Goal: Contribute content: Contribute content

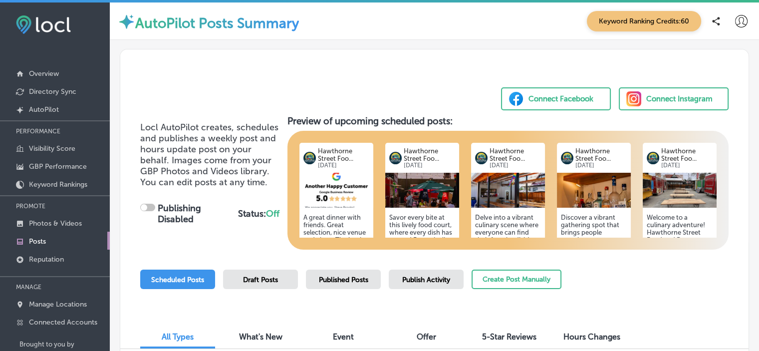
checkbox input "true"
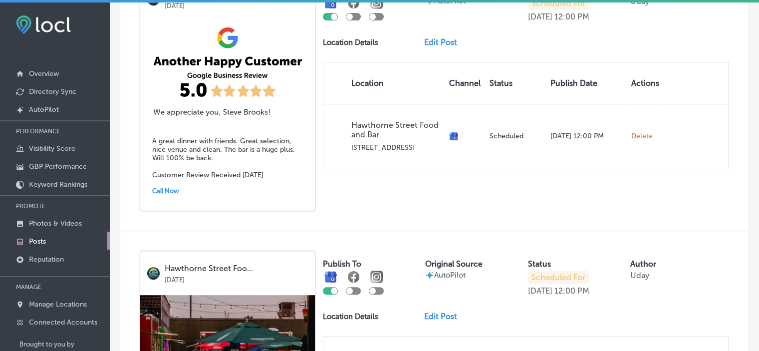
scroll to position [302, 0]
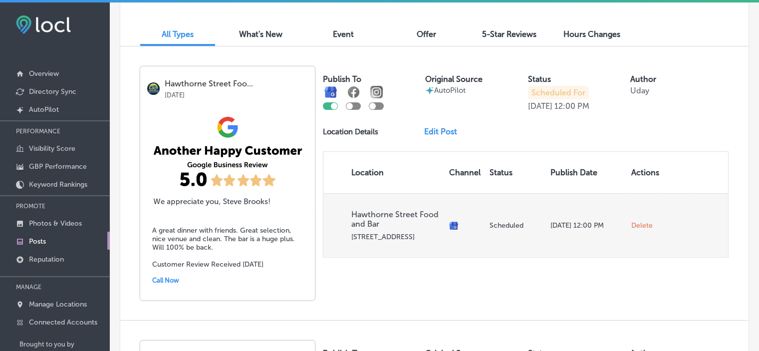
click at [643, 225] on span "Delete" at bounding box center [641, 225] width 21 height 9
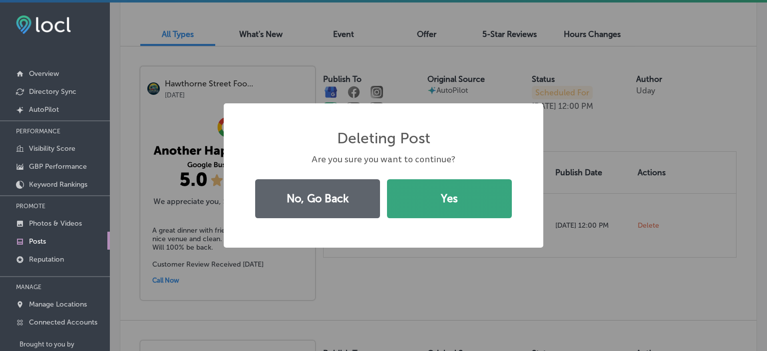
click at [424, 195] on button "Yes" at bounding box center [449, 198] width 125 height 39
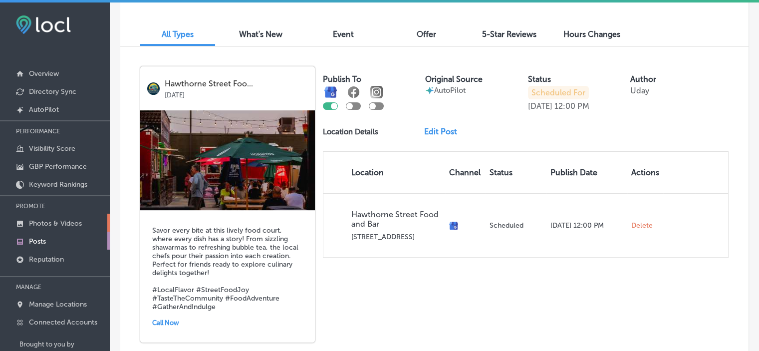
click at [82, 220] on link "Photos & Videos" at bounding box center [55, 223] width 110 height 18
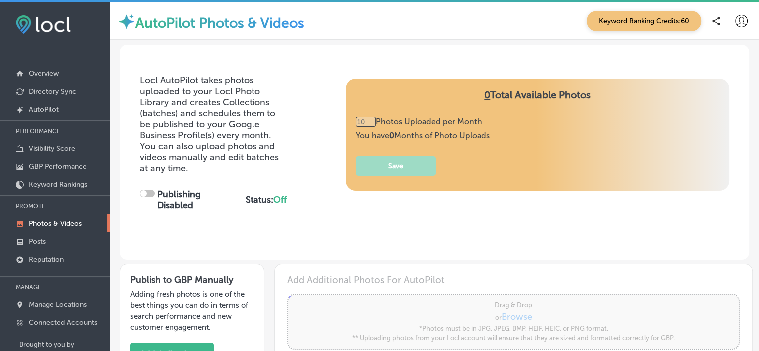
type input "0"
checkbox input "true"
type input "5"
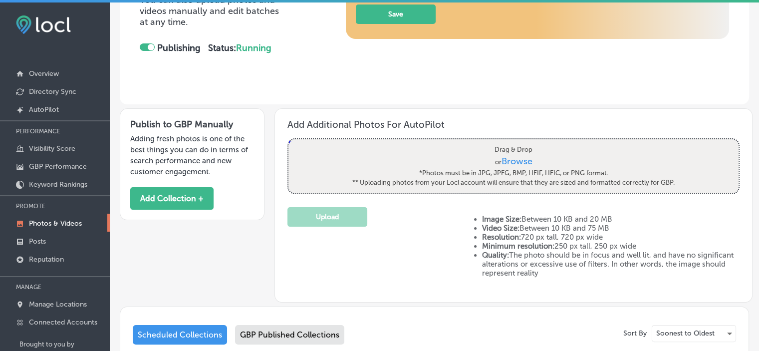
scroll to position [153, 0]
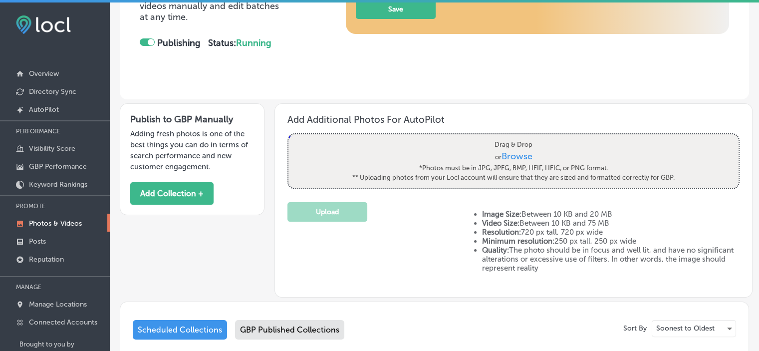
click at [516, 151] on span "Browse" at bounding box center [517, 156] width 31 height 11
click at [516, 137] on input "Drag & Drop or Browse *Photos must be in JPG, JPEG, BMP, HEIF, HEIC, or PNG for…" at bounding box center [514, 135] width 450 height 3
type input "C:\fakepath\001.mp4"
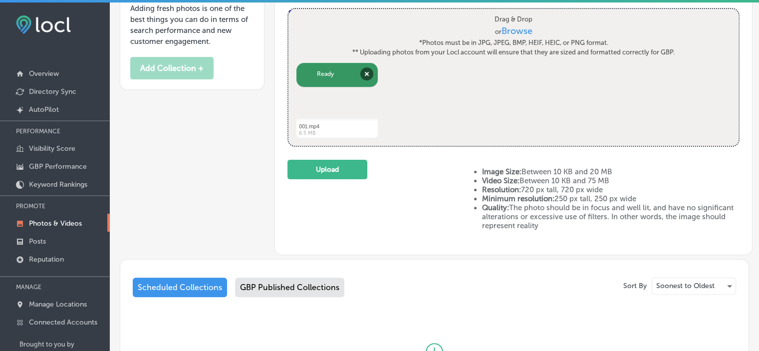
scroll to position [292, 0]
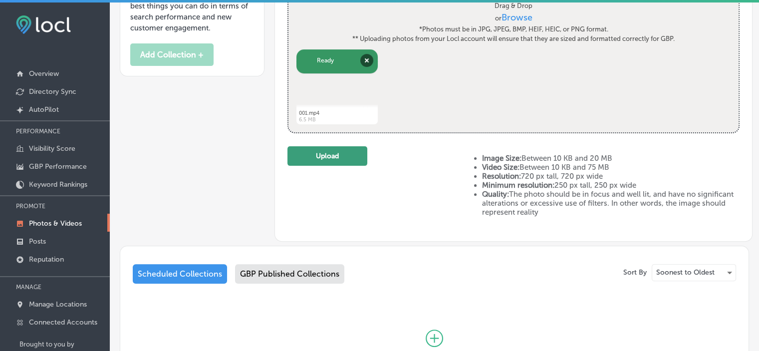
click at [313, 161] on button "Upload" at bounding box center [328, 155] width 80 height 19
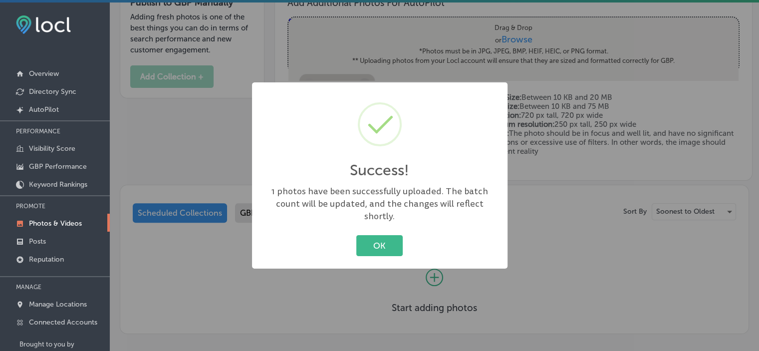
scroll to position [301, 0]
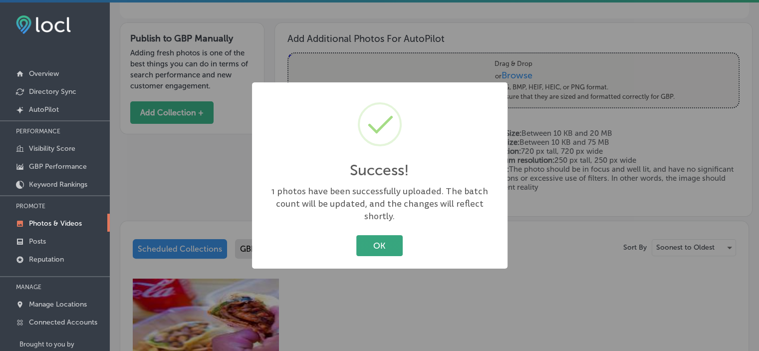
click at [377, 243] on button "OK" at bounding box center [379, 245] width 46 height 20
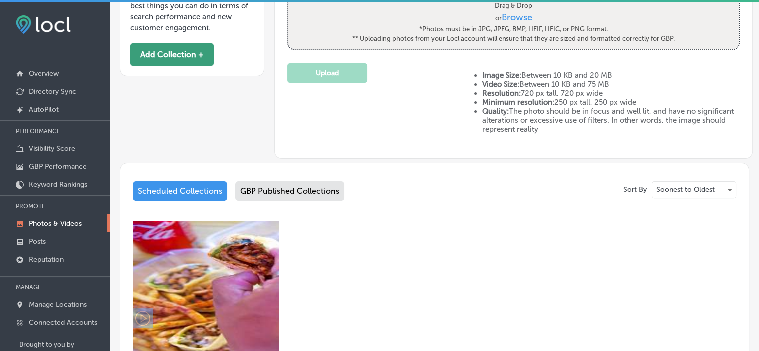
click at [161, 56] on button "Add Collection +" at bounding box center [171, 54] width 83 height 22
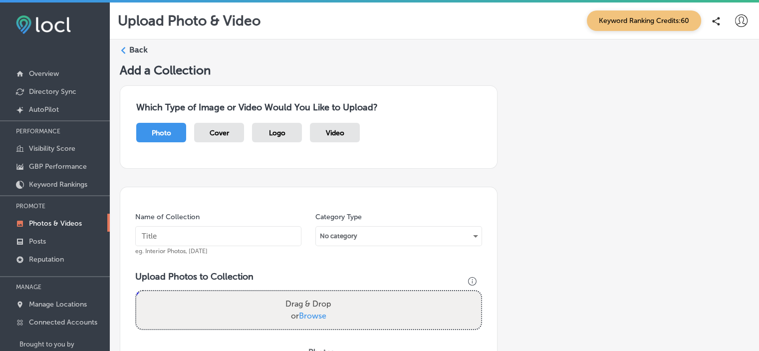
click at [333, 134] on span "Video" at bounding box center [335, 133] width 18 height 8
click at [243, 237] on input "text" at bounding box center [218, 236] width 166 height 20
type input "Food Carts"
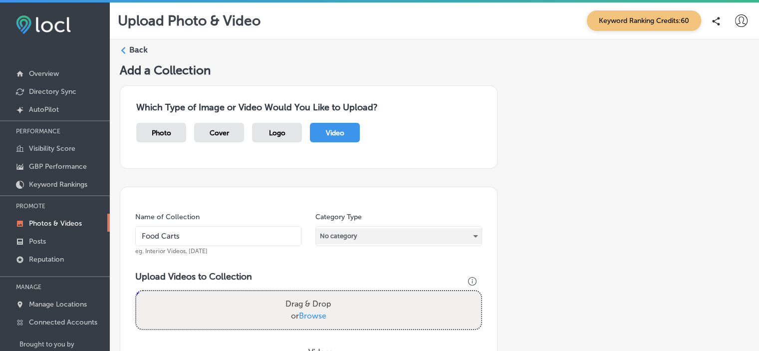
click at [375, 236] on div "No category" at bounding box center [398, 236] width 165 height 16
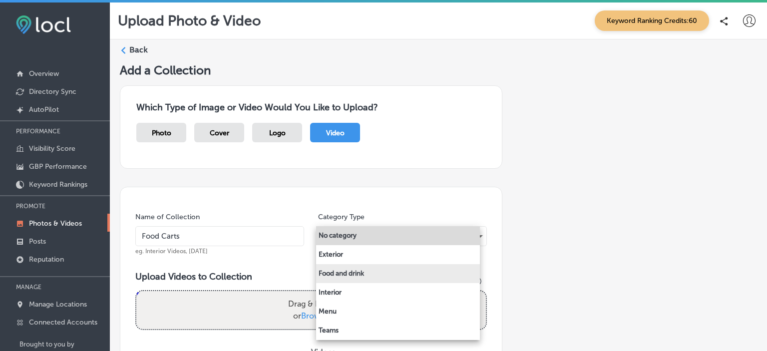
click at [357, 272] on li "Food and drink" at bounding box center [398, 273] width 164 height 19
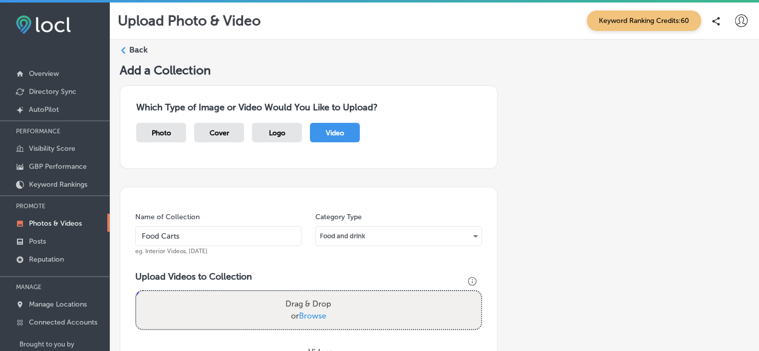
click at [309, 313] on span "Browse" at bounding box center [312, 315] width 27 height 9
click at [309, 294] on input "Drag & Drop or Browse" at bounding box center [308, 292] width 345 height 3
click at [313, 315] on span "Browse" at bounding box center [312, 315] width 27 height 9
click at [313, 294] on input "Drag & Drop or Browse" at bounding box center [308, 292] width 345 height 3
type input "C:\fakepath\002.mp4"
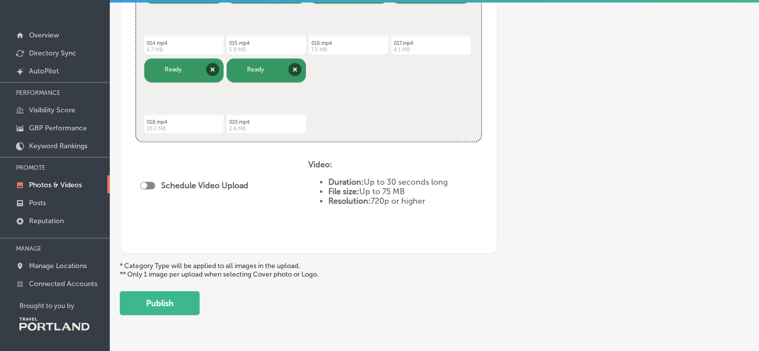
scroll to position [553, 0]
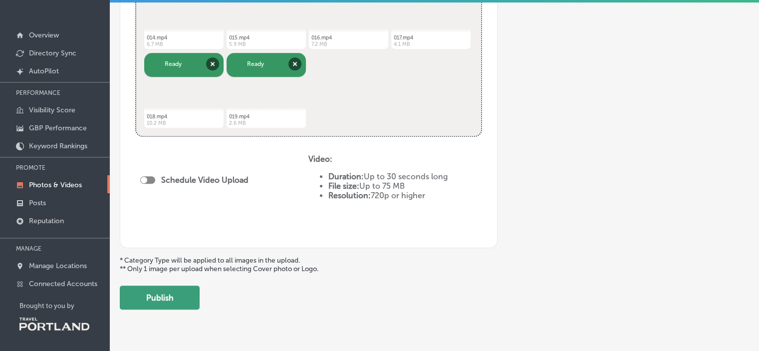
click at [179, 306] on button "Publish" at bounding box center [160, 298] width 80 height 24
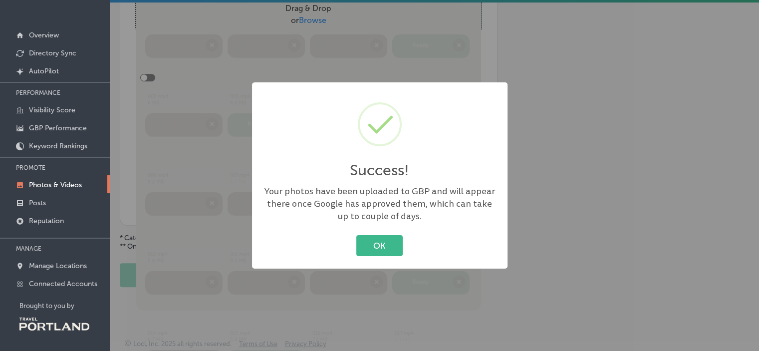
scroll to position [258, 0]
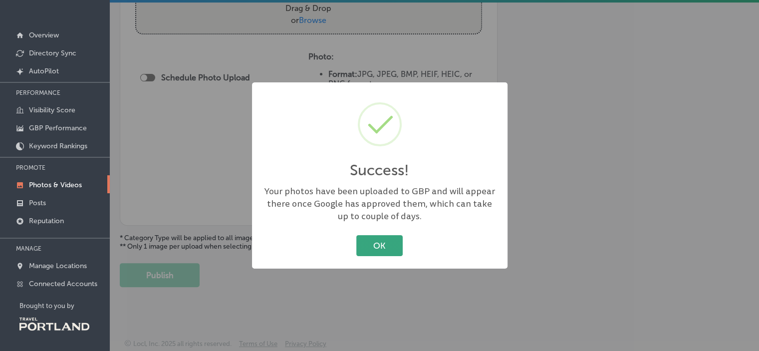
click at [393, 243] on button "OK" at bounding box center [379, 245] width 46 height 20
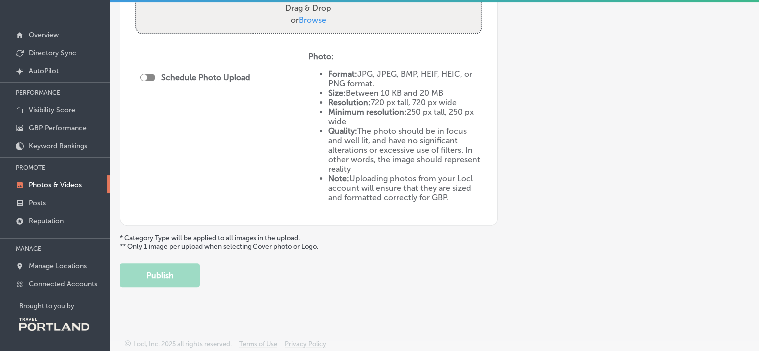
click at [751, 75] on div "Back Add a Collection Which Type of Image or Video Would You Like to Upload? Ph…" at bounding box center [434, 18] width 649 height 548
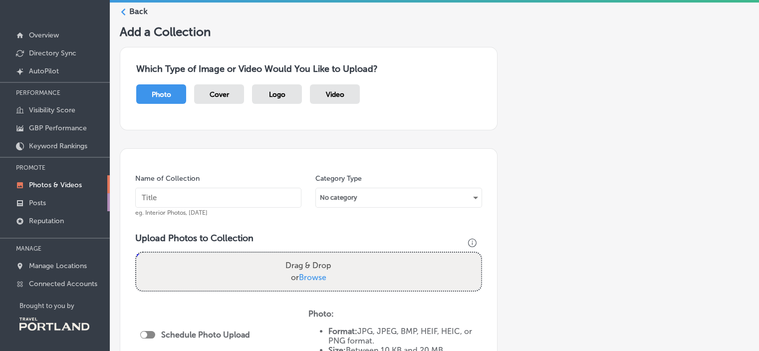
click at [47, 198] on link "Posts" at bounding box center [55, 202] width 110 height 18
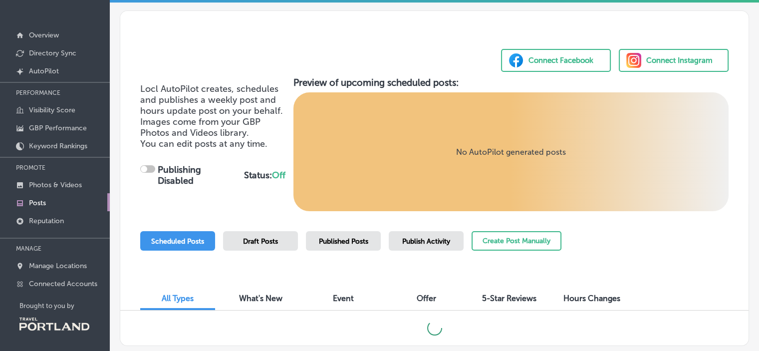
checkbox input "true"
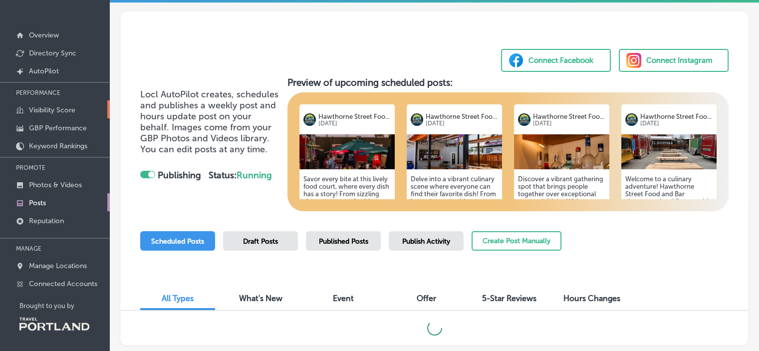
click at [47, 108] on p "Visibility Score" at bounding box center [52, 110] width 46 height 8
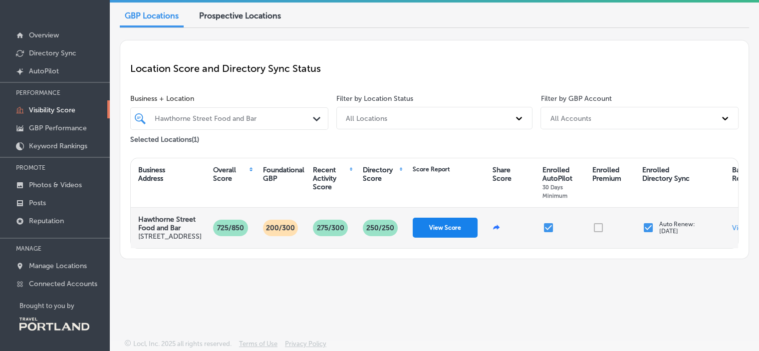
click at [445, 238] on button "View Score" at bounding box center [445, 228] width 65 height 20
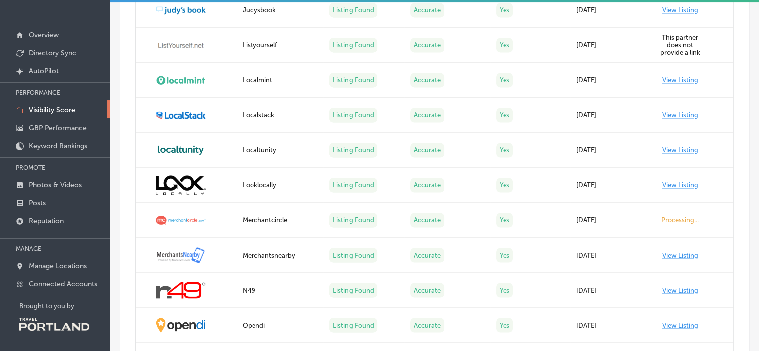
scroll to position [2395, 0]
